Goal: Transaction & Acquisition: Purchase product/service

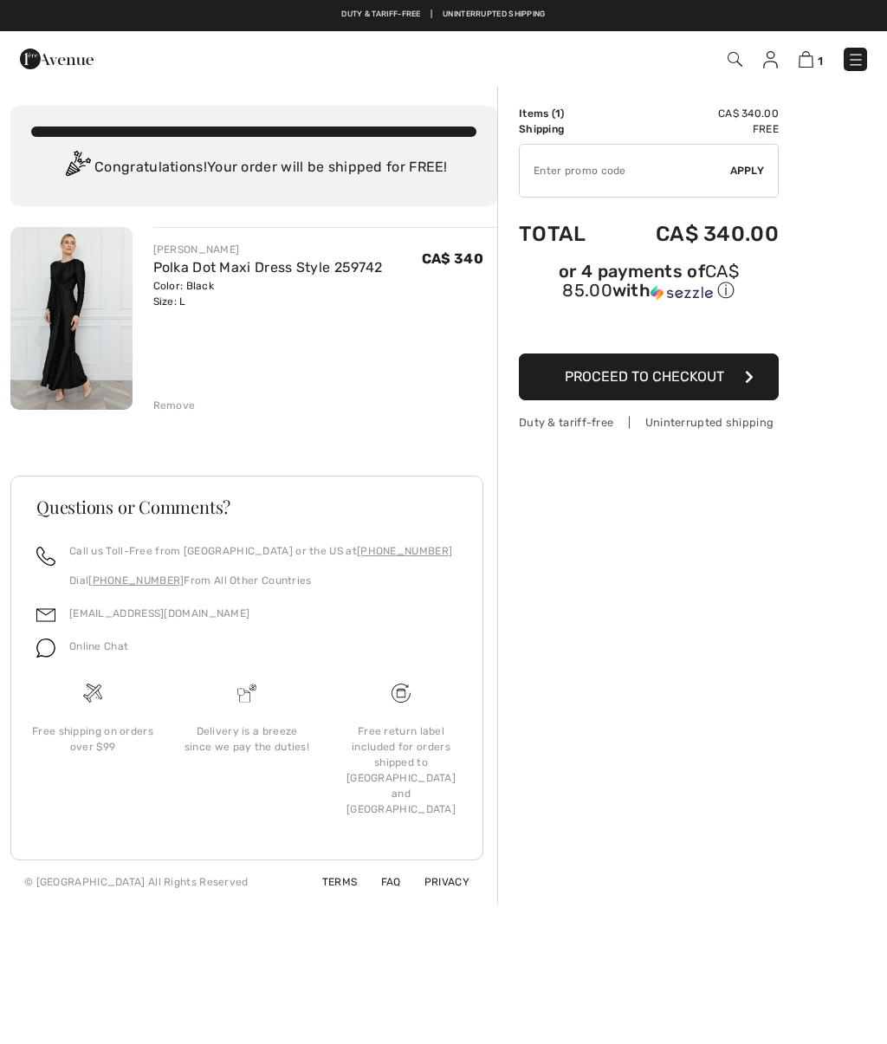
click at [187, 400] on div "Remove" at bounding box center [174, 406] width 42 height 16
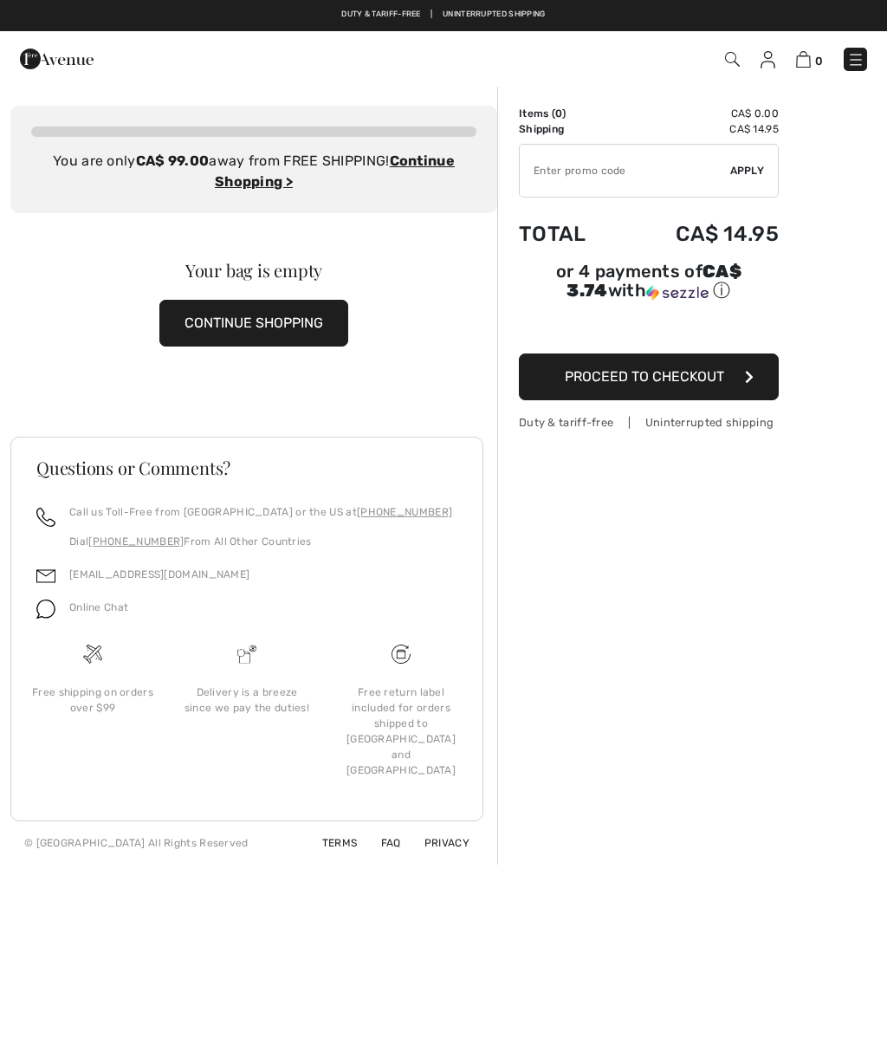
click at [60, 68] on img at bounding box center [57, 59] width 74 height 35
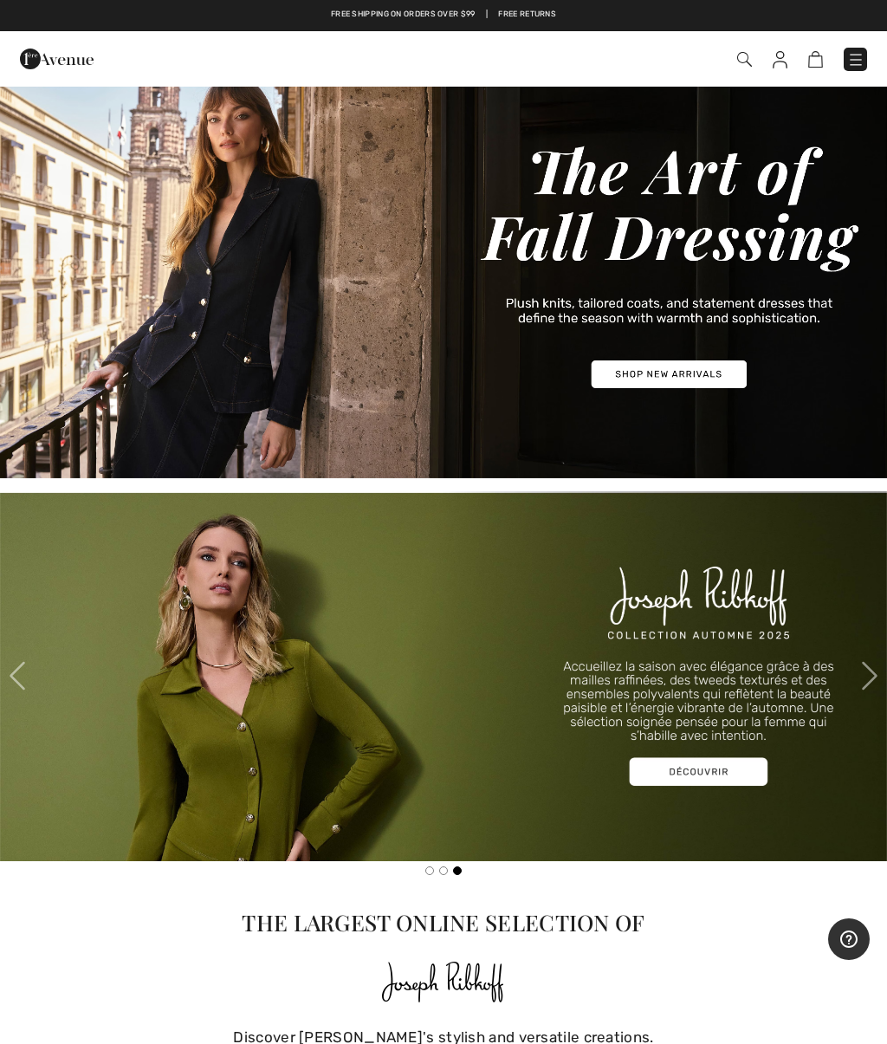
scroll to position [30, 0]
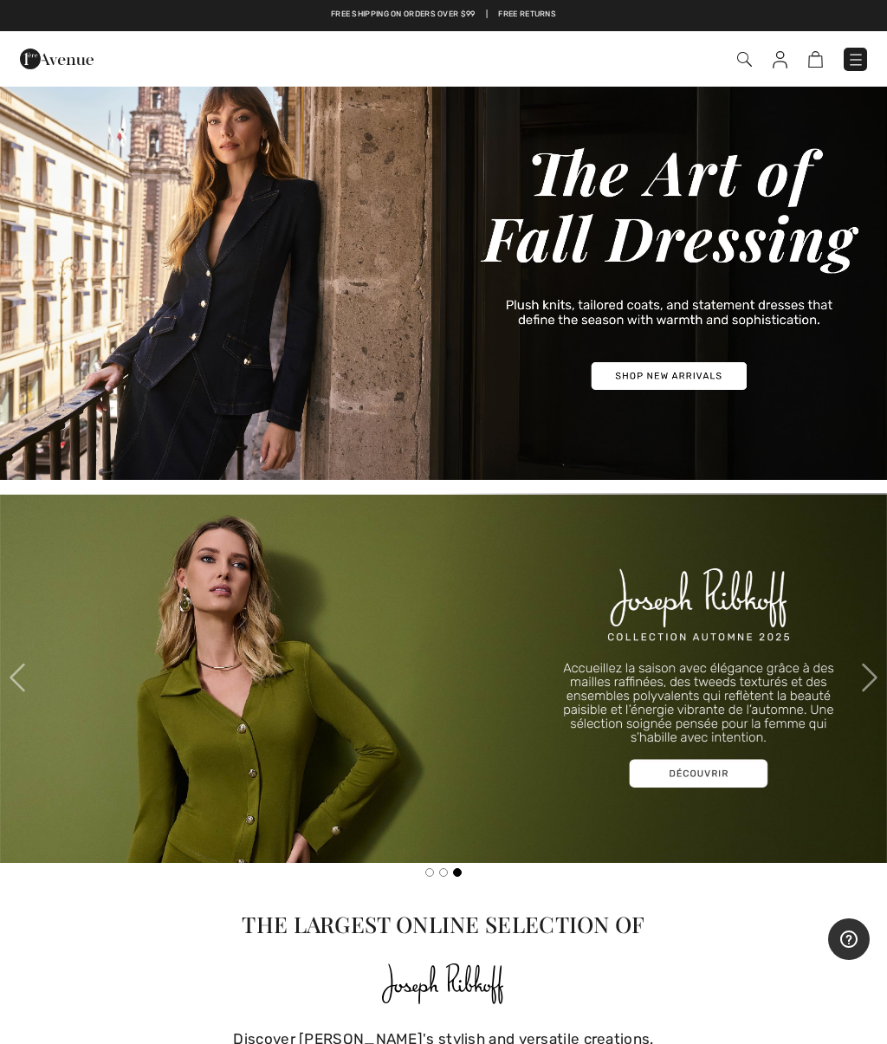
click at [864, 57] on img at bounding box center [855, 59] width 17 height 17
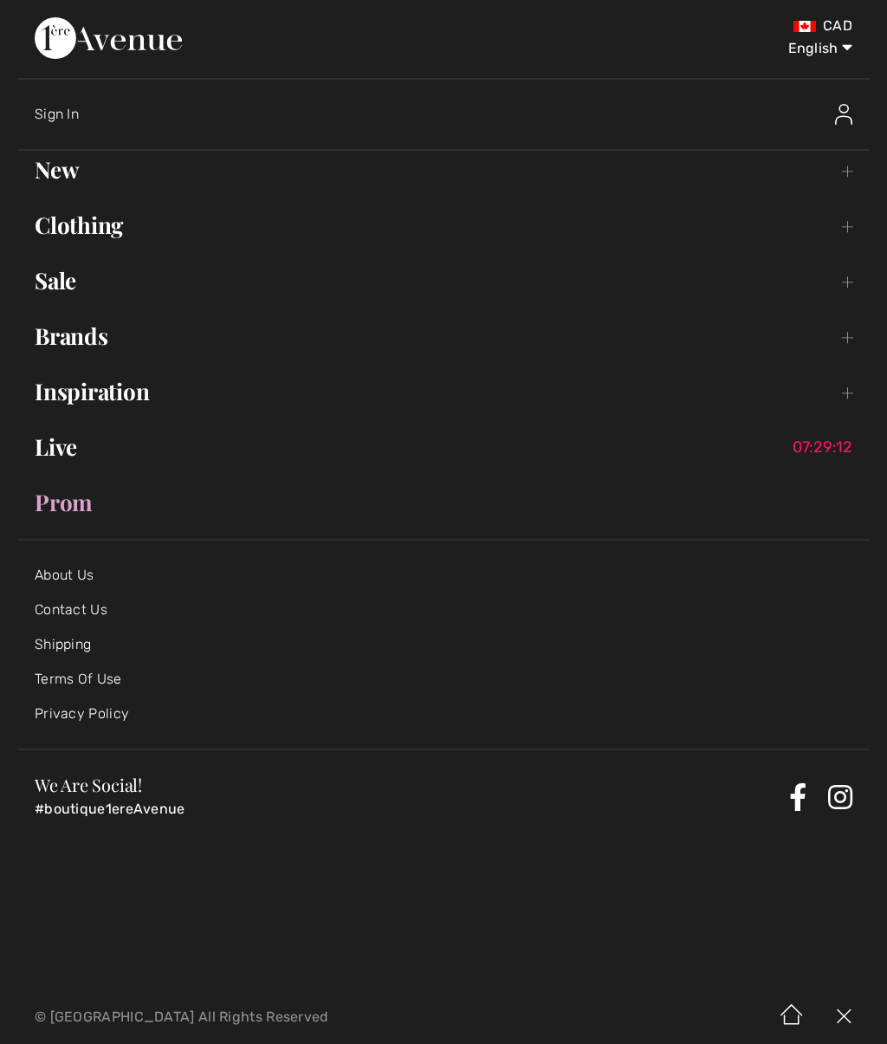
click at [854, 230] on link "Clothing Toggle submenu" at bounding box center [443, 225] width 853 height 38
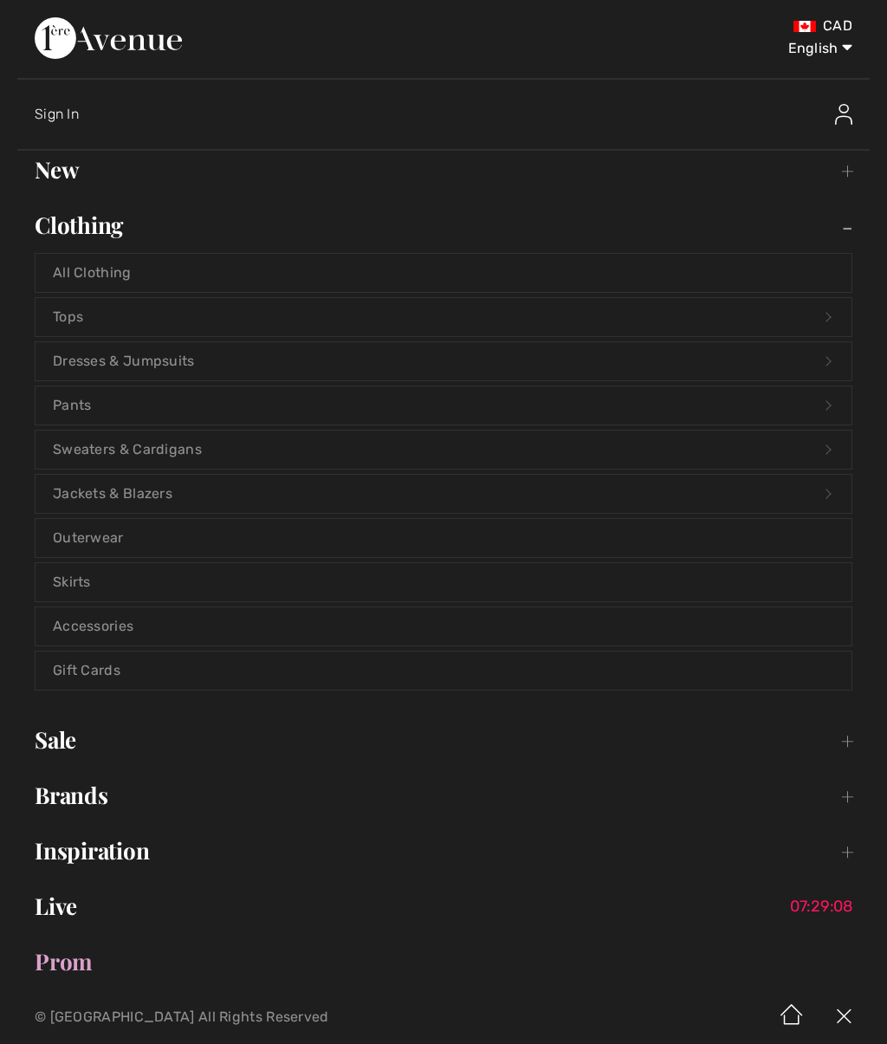
click at [169, 370] on link "Dresses & Jumpsuits Open submenu" at bounding box center [444, 361] width 816 height 38
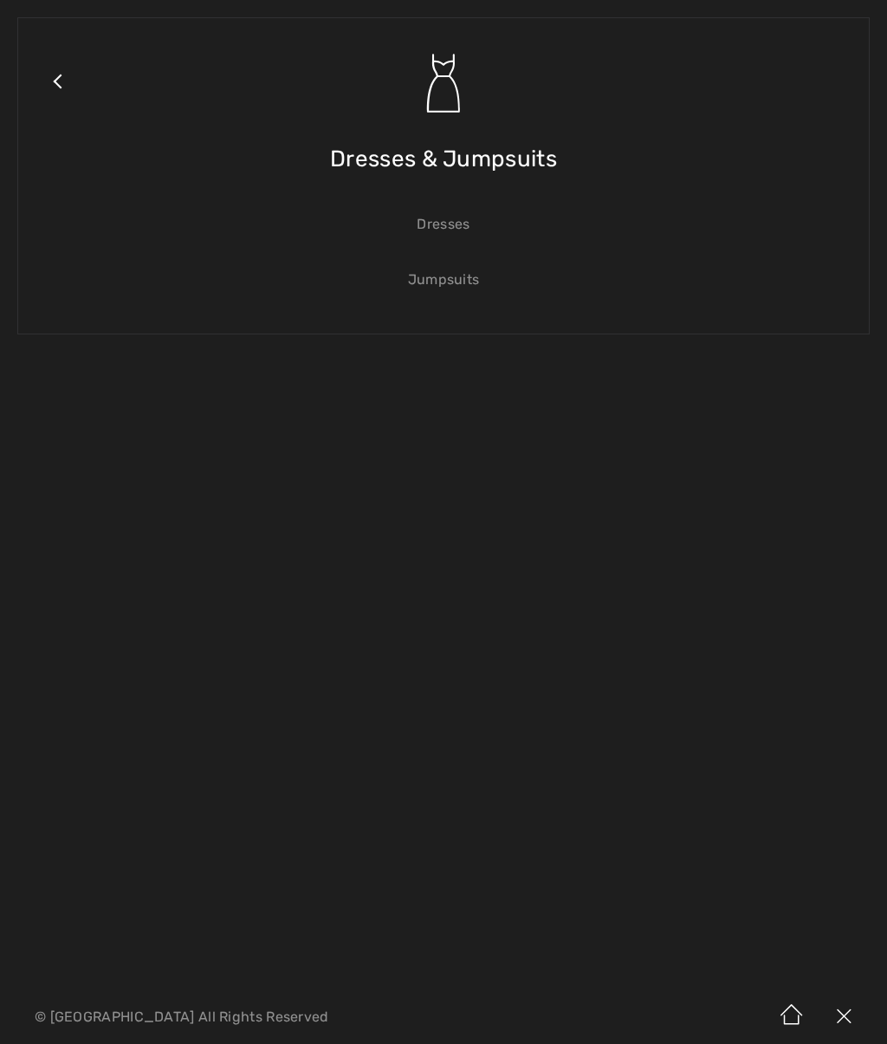
click at [449, 236] on link "Dresses" at bounding box center [444, 224] width 816 height 38
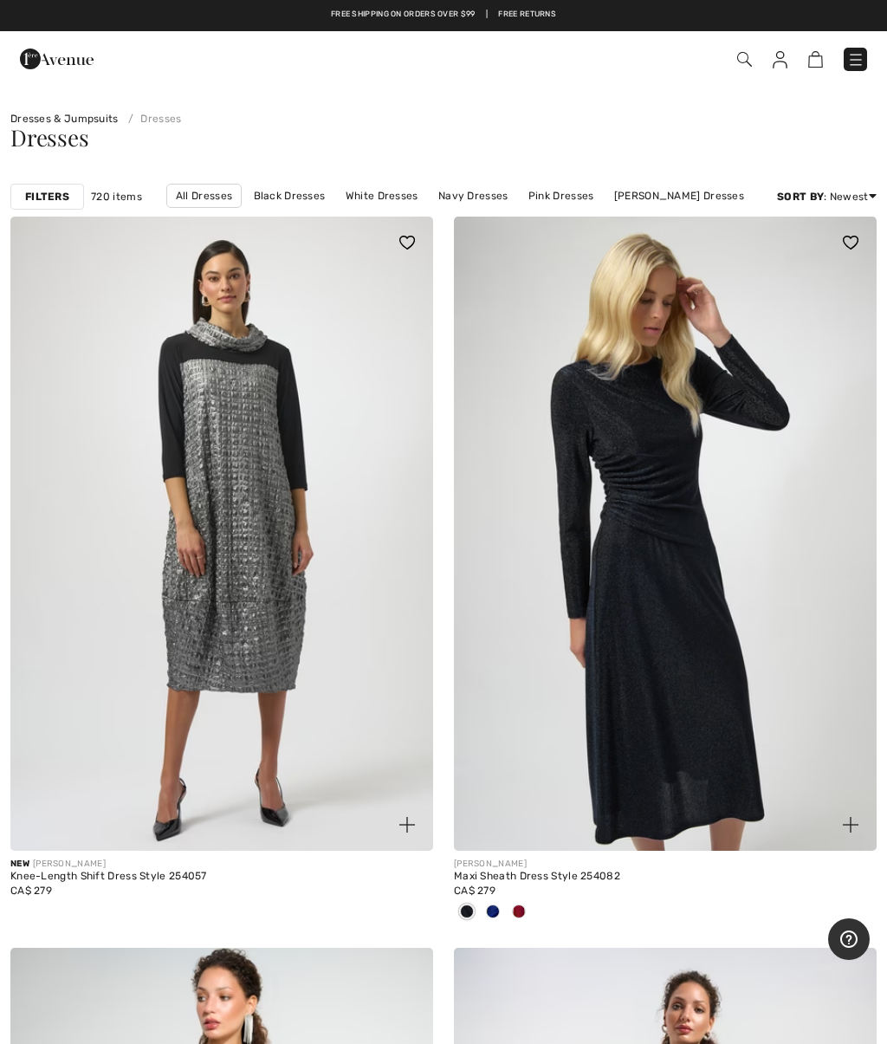
click at [315, 198] on link "Black Dresses" at bounding box center [289, 196] width 89 height 23
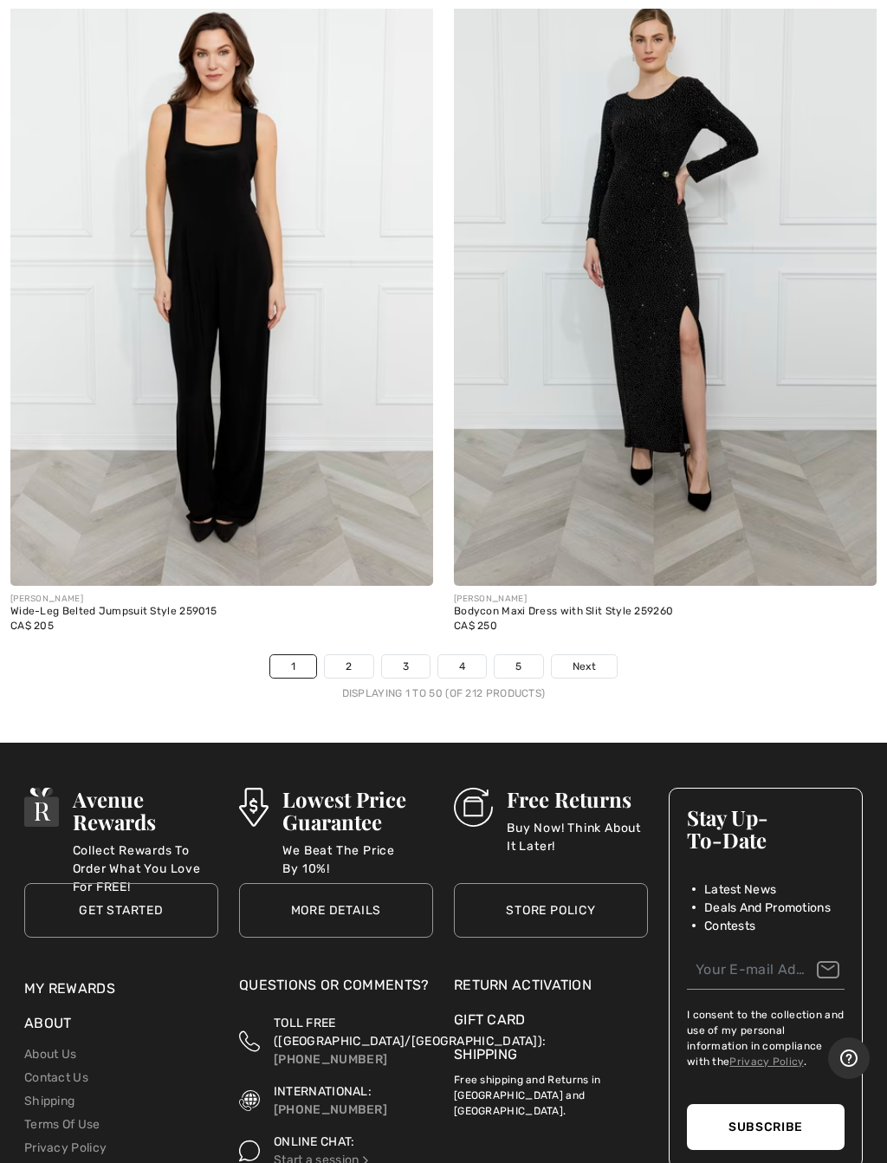
scroll to position [18220, 0]
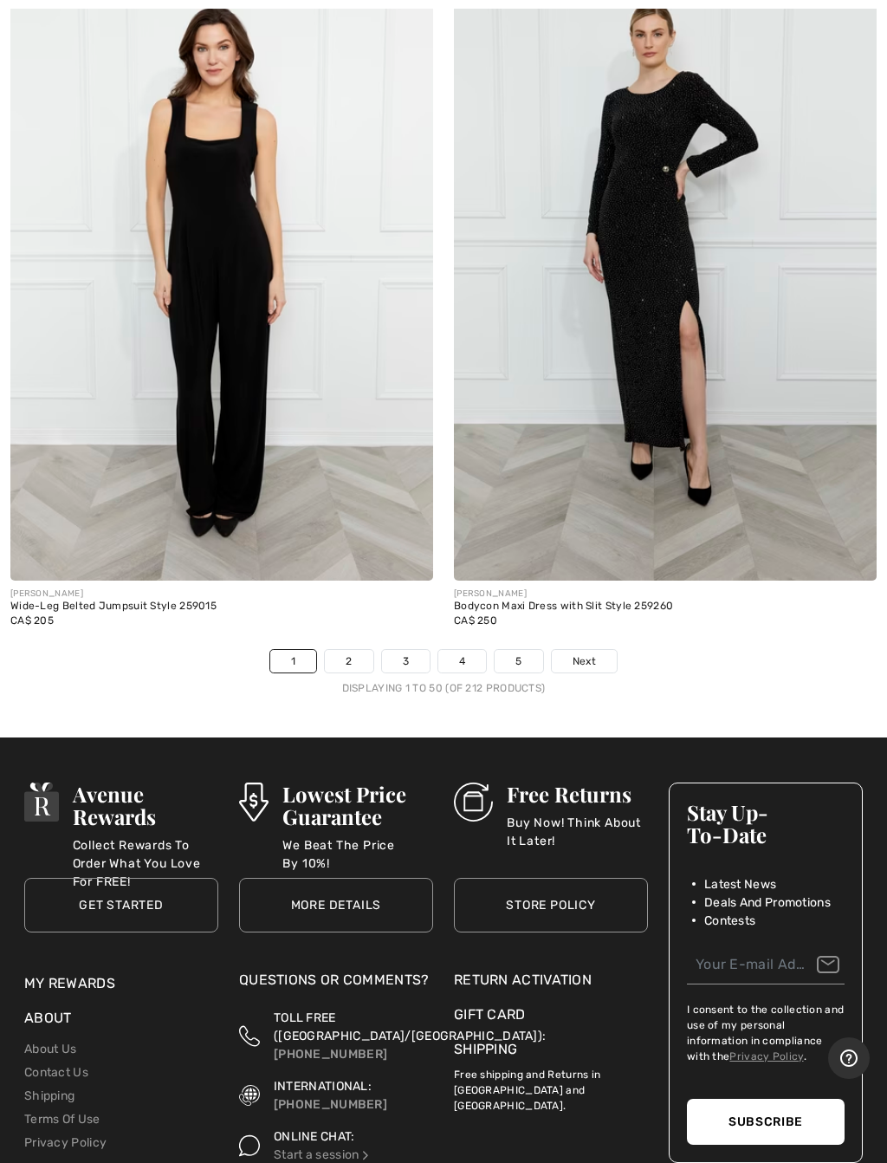
click at [579, 653] on span "Next" at bounding box center [584, 661] width 23 height 16
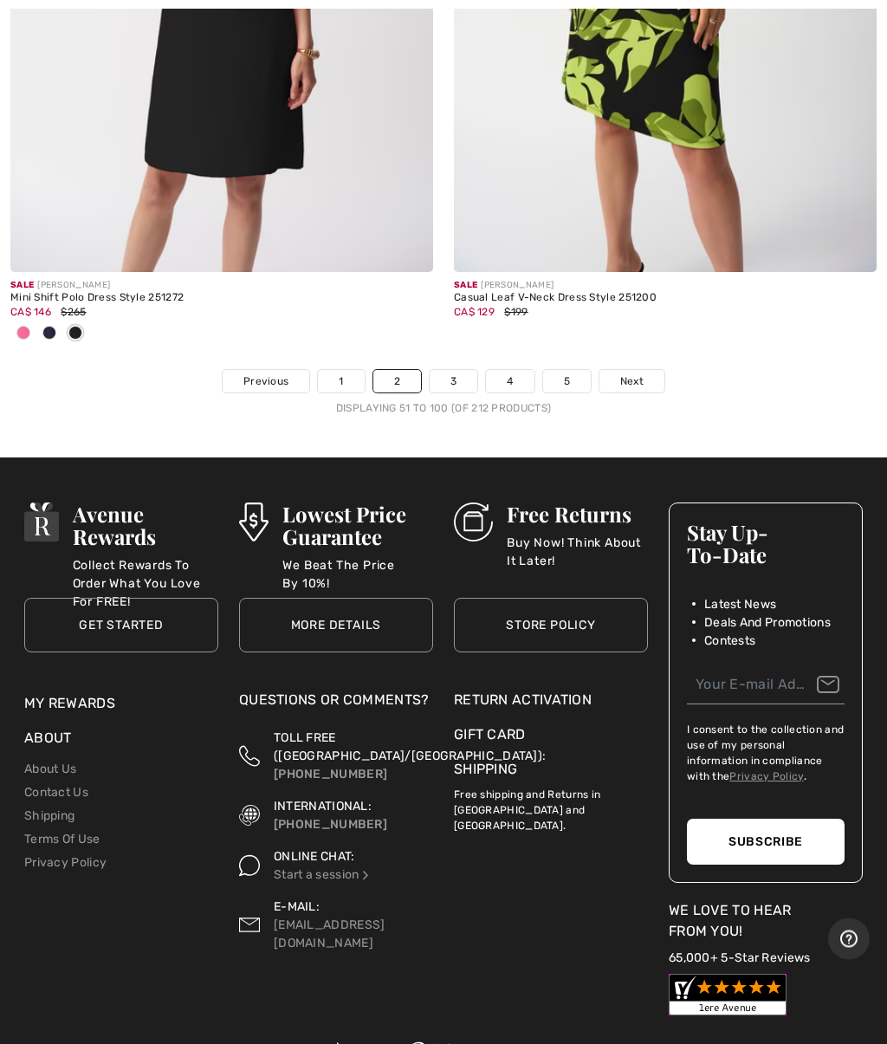
scroll to position [18843, 0]
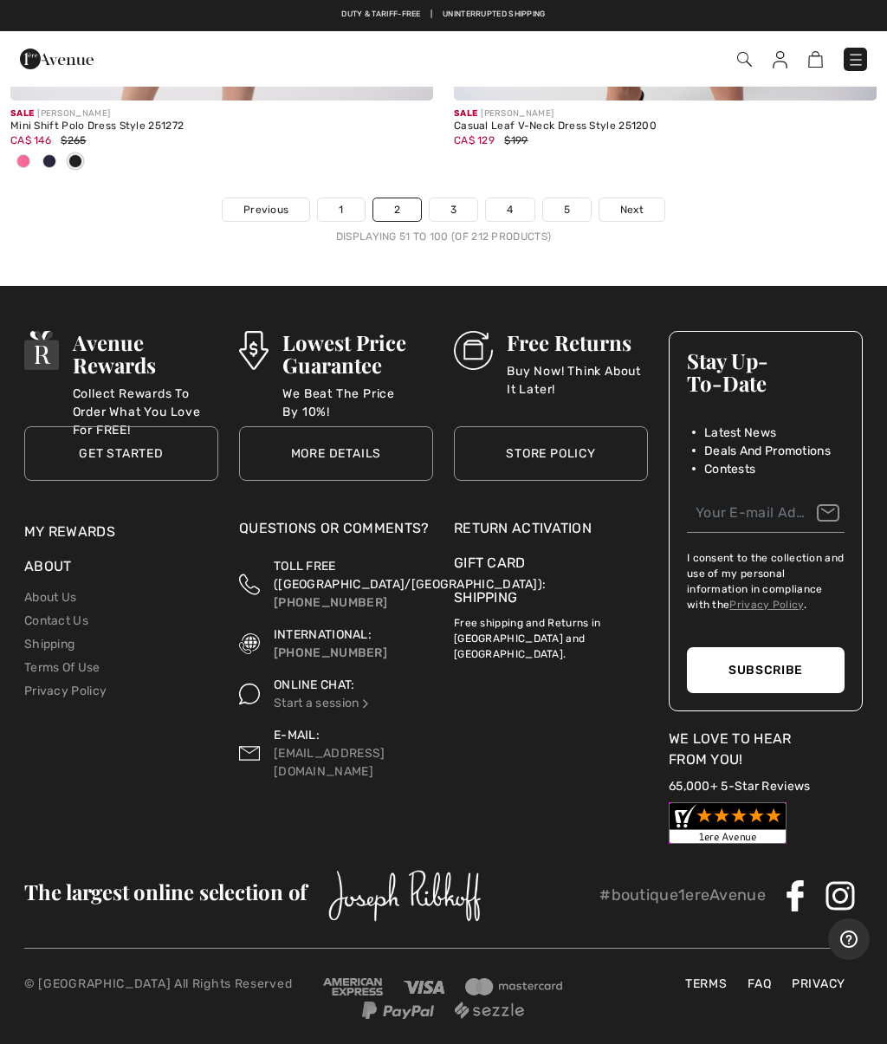
click at [633, 202] on span "Next" at bounding box center [631, 210] width 23 height 16
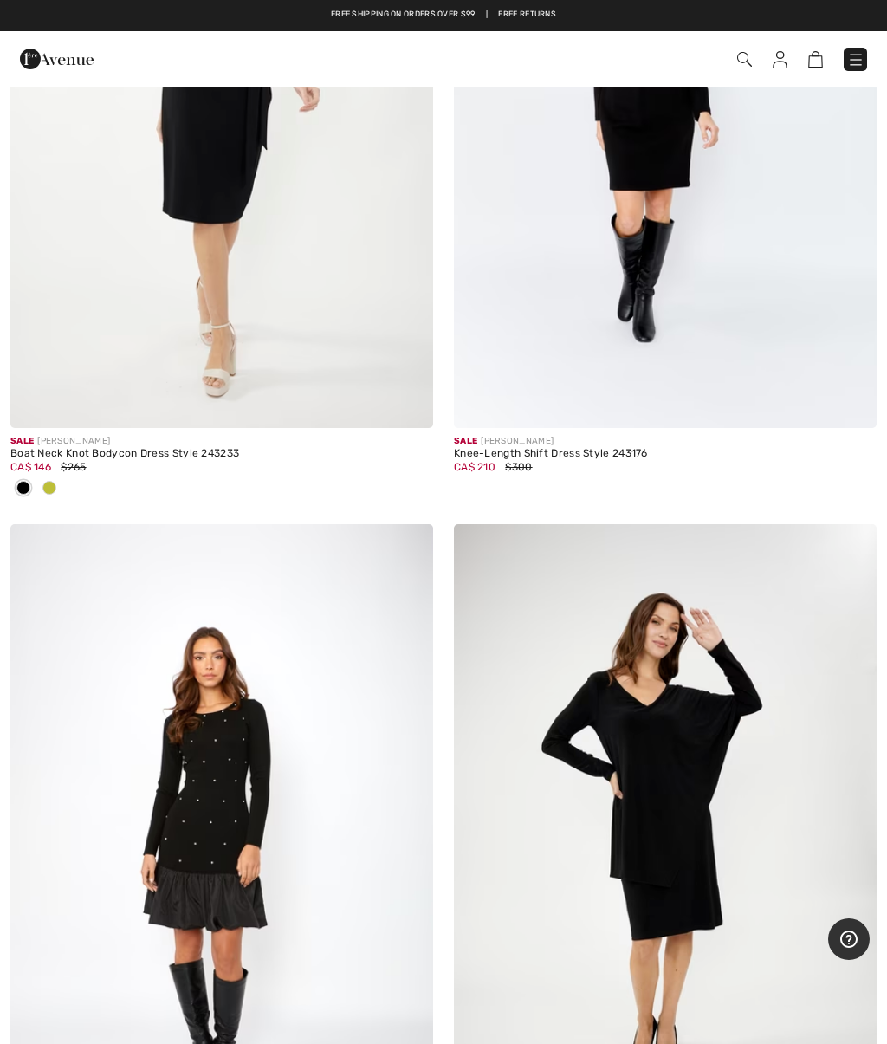
scroll to position [9373, 0]
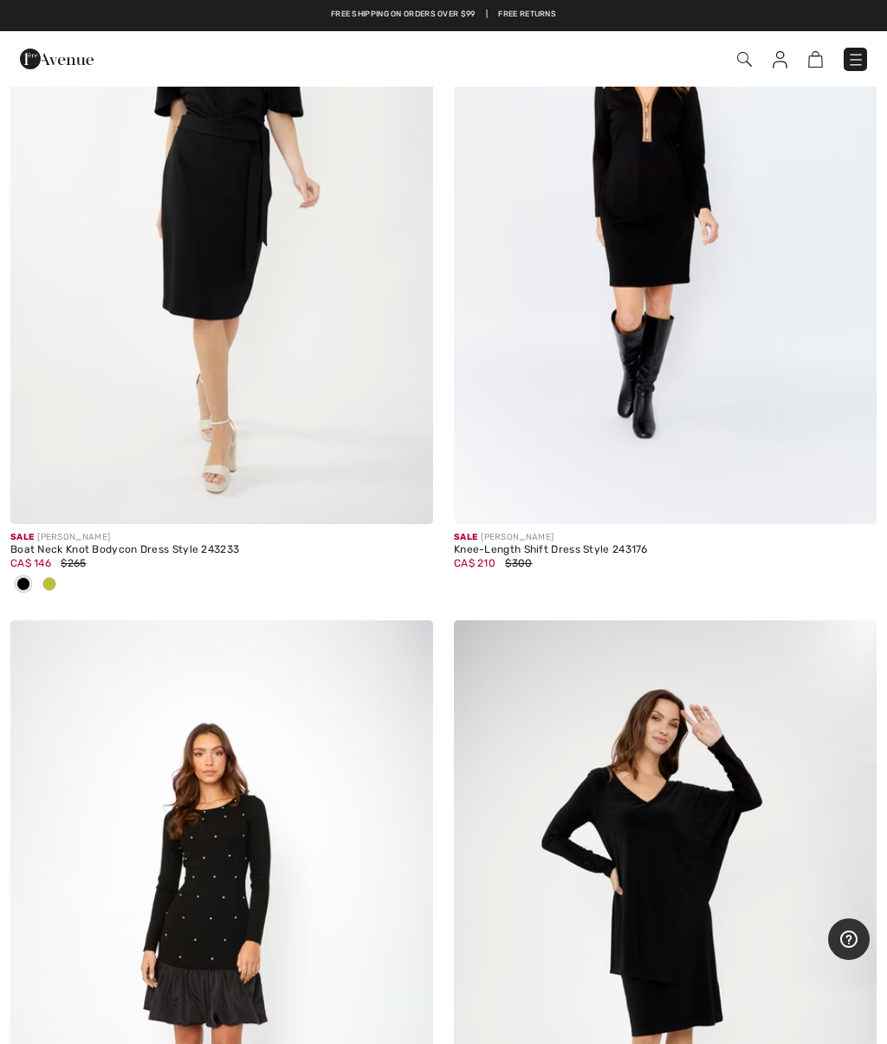
click at [749, 62] on img at bounding box center [744, 59] width 15 height 15
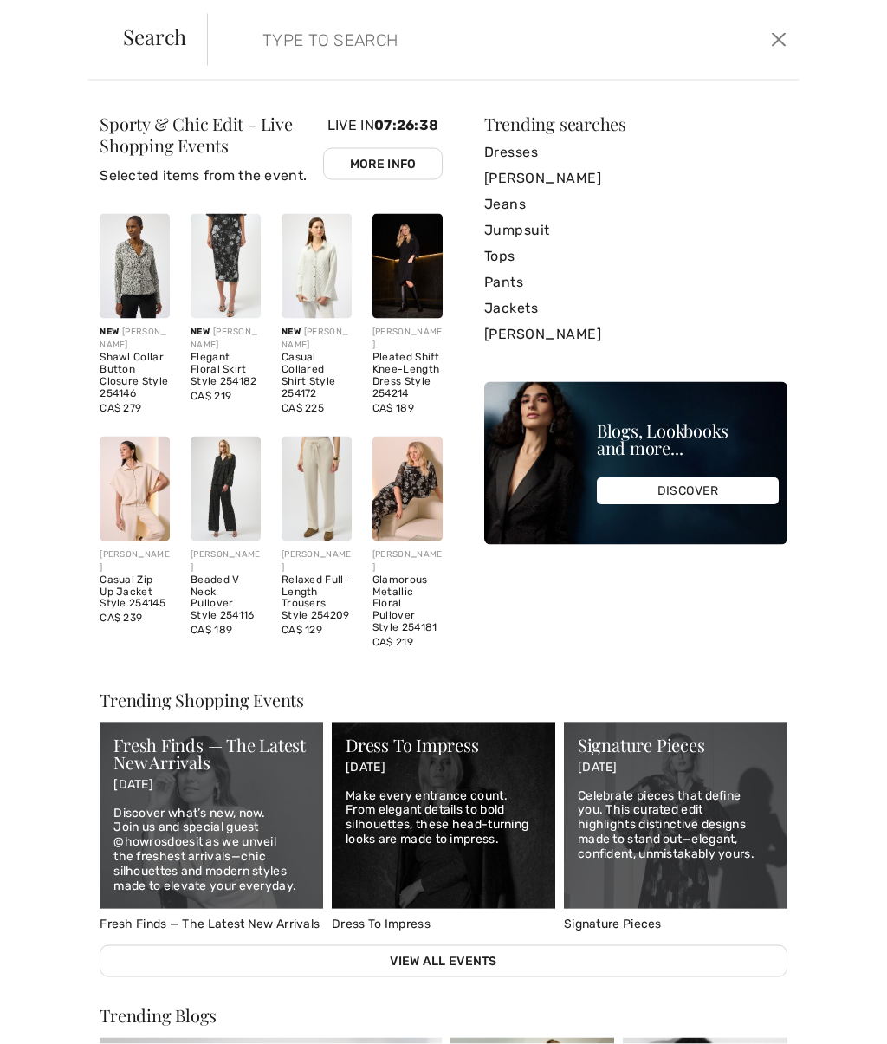
scroll to position [8526, 0]
click at [347, 42] on input "search" at bounding box center [443, 40] width 387 height 52
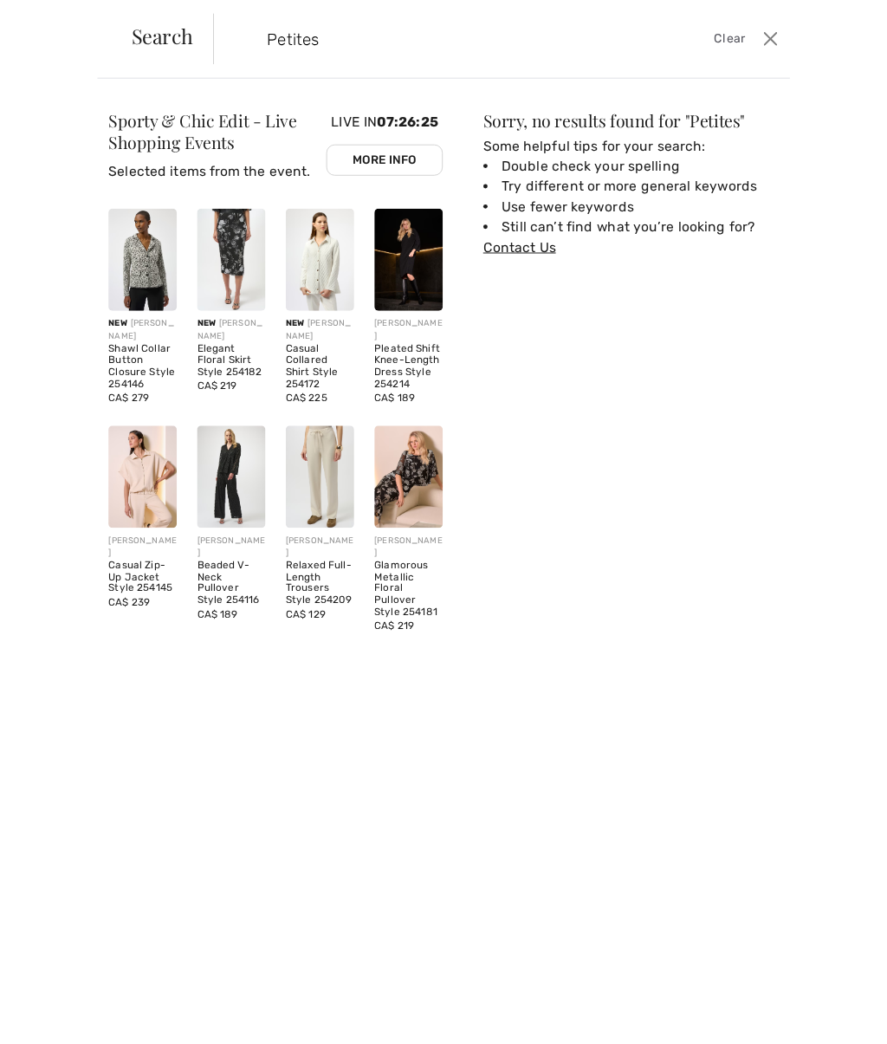
scroll to position [8069, 0]
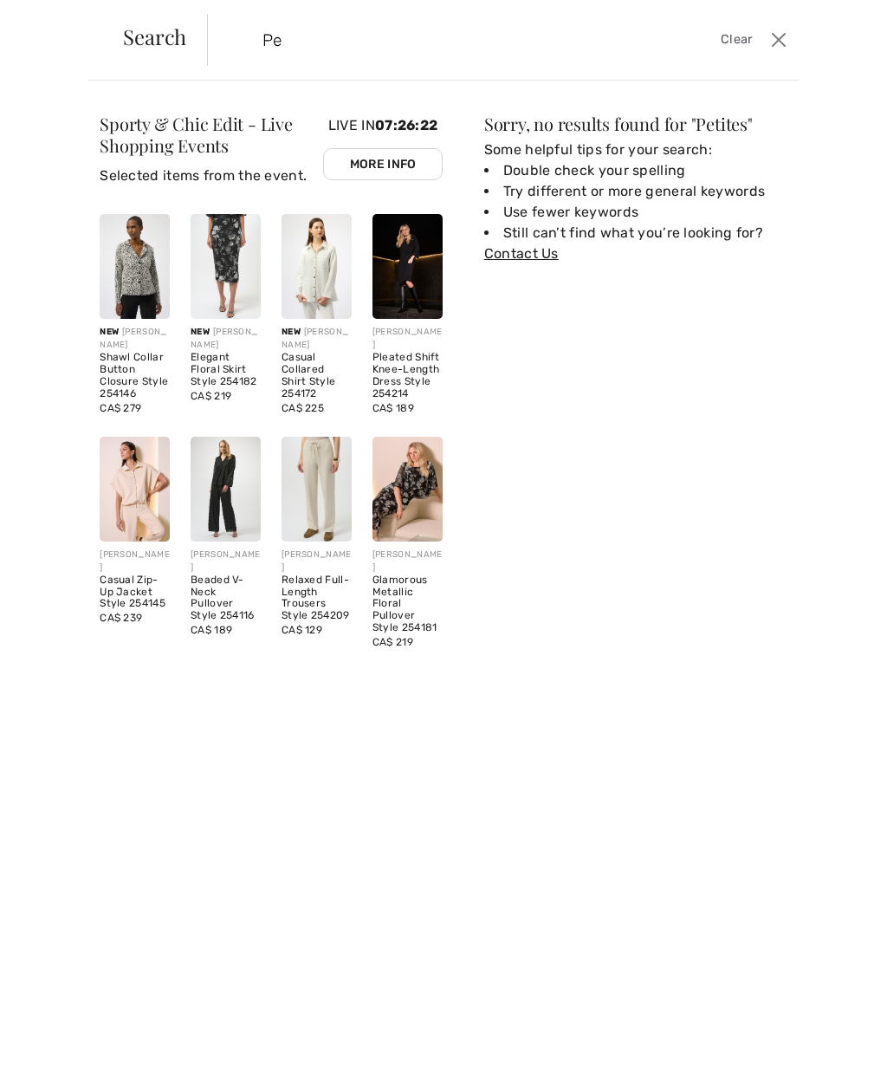
type input "P"
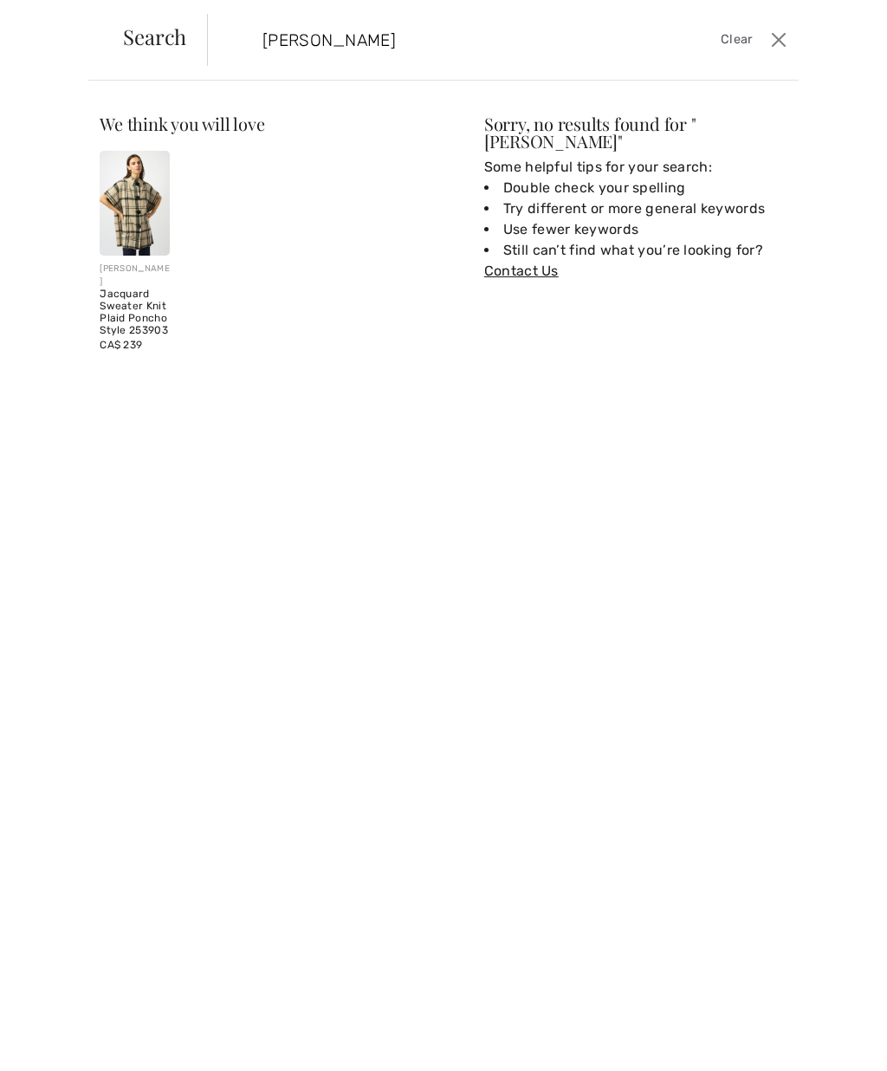
type input "Adrianna papell"
click at [767, 47] on button "Close" at bounding box center [779, 40] width 25 height 28
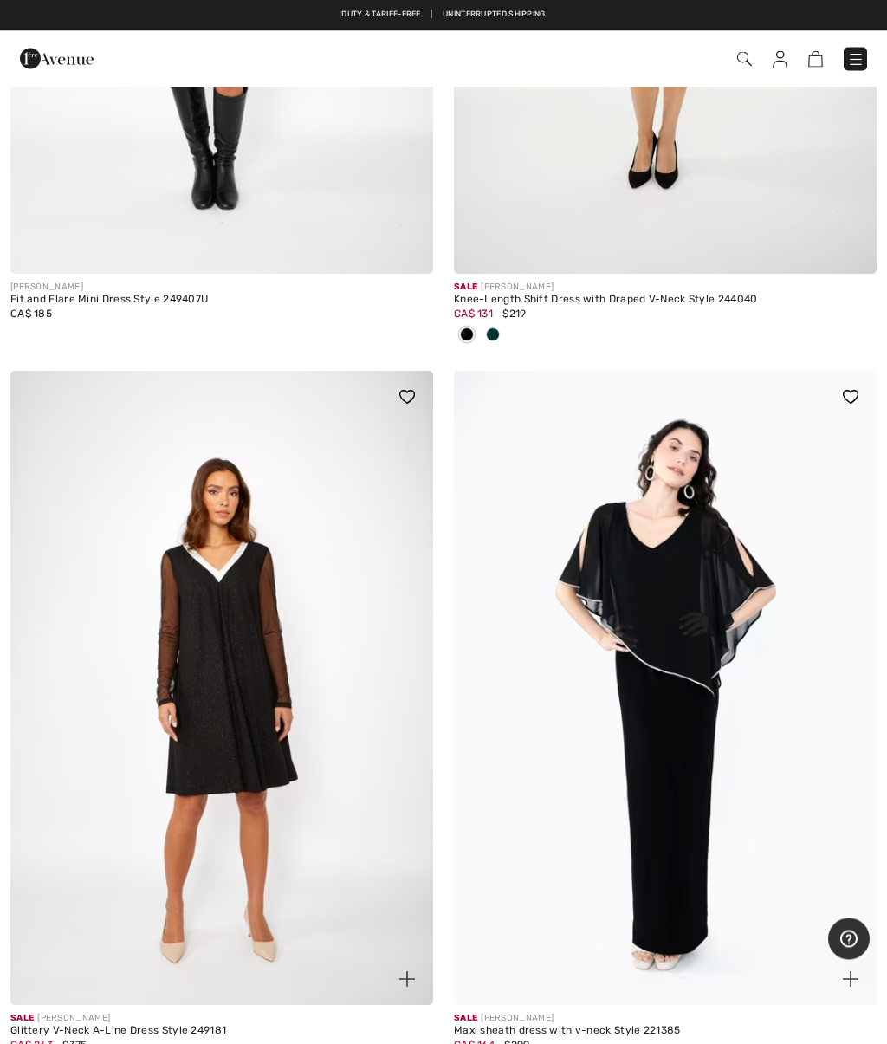
scroll to position [10269, 0]
